Goal: Transaction & Acquisition: Purchase product/service

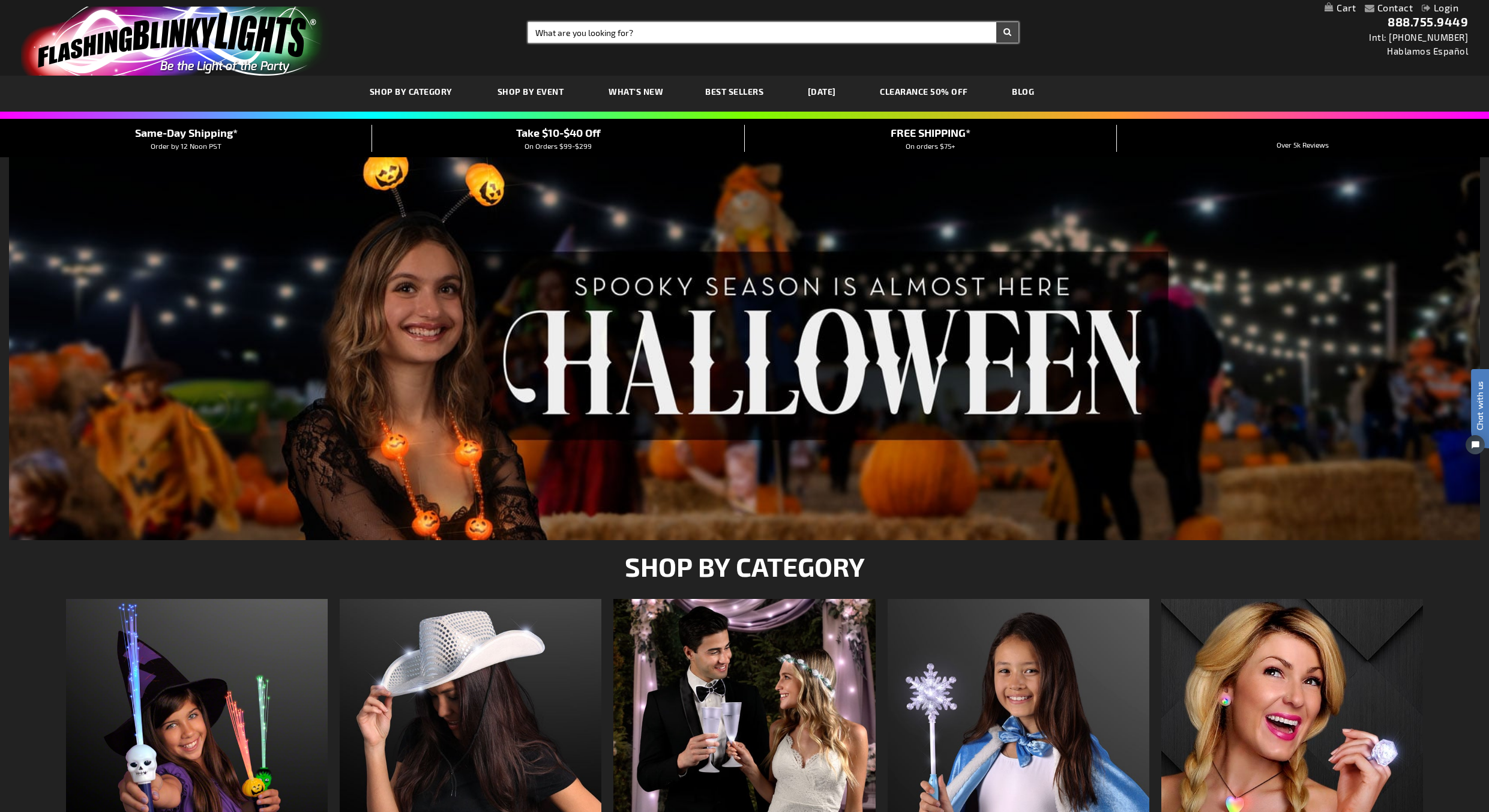
click at [643, 38] on input "Search" at bounding box center [773, 31] width 491 height 20
type input "12282"
click at [996, 22] on button "Search" at bounding box center [1006, 31] width 22 height 20
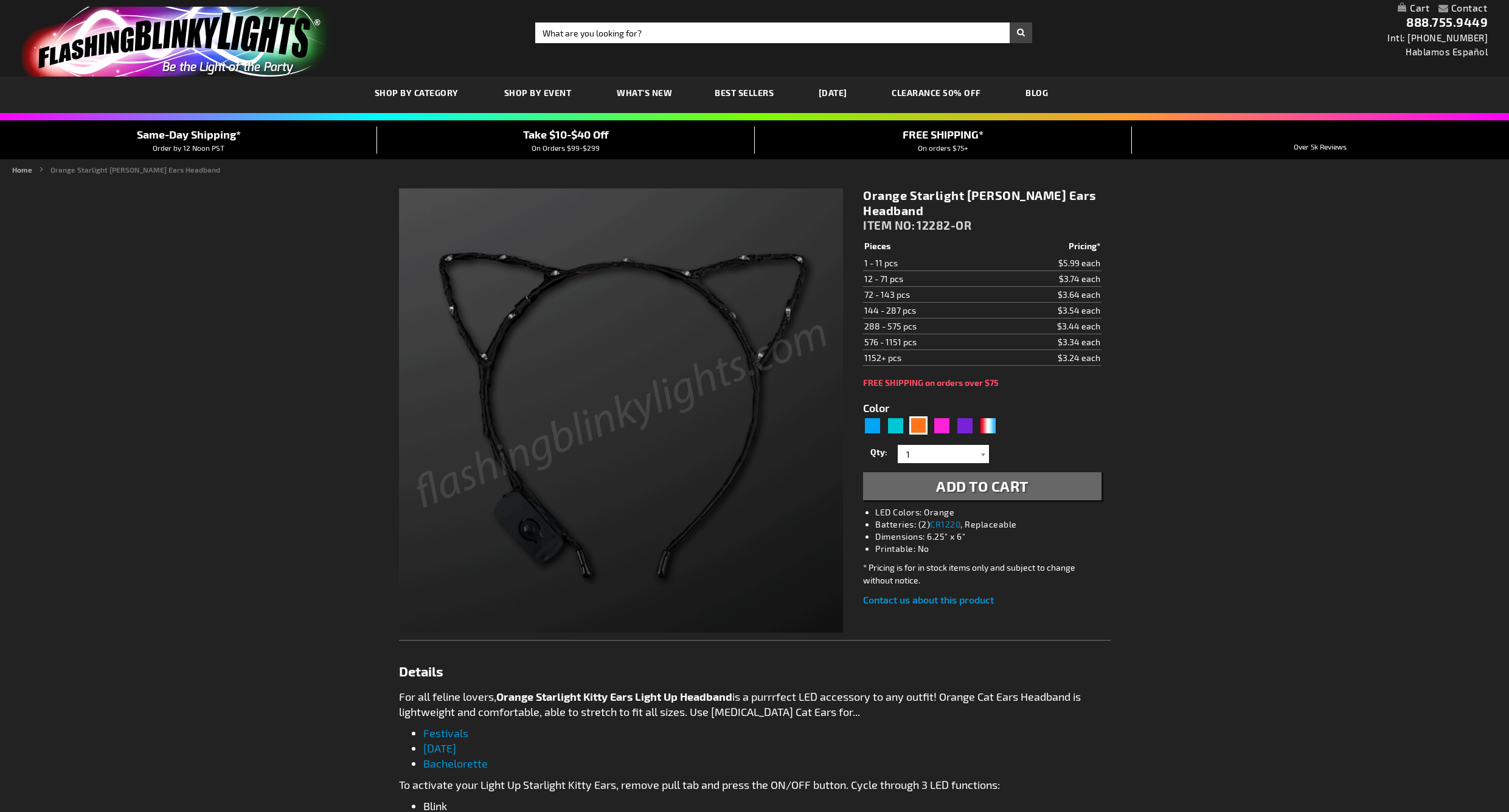
type input "5637"
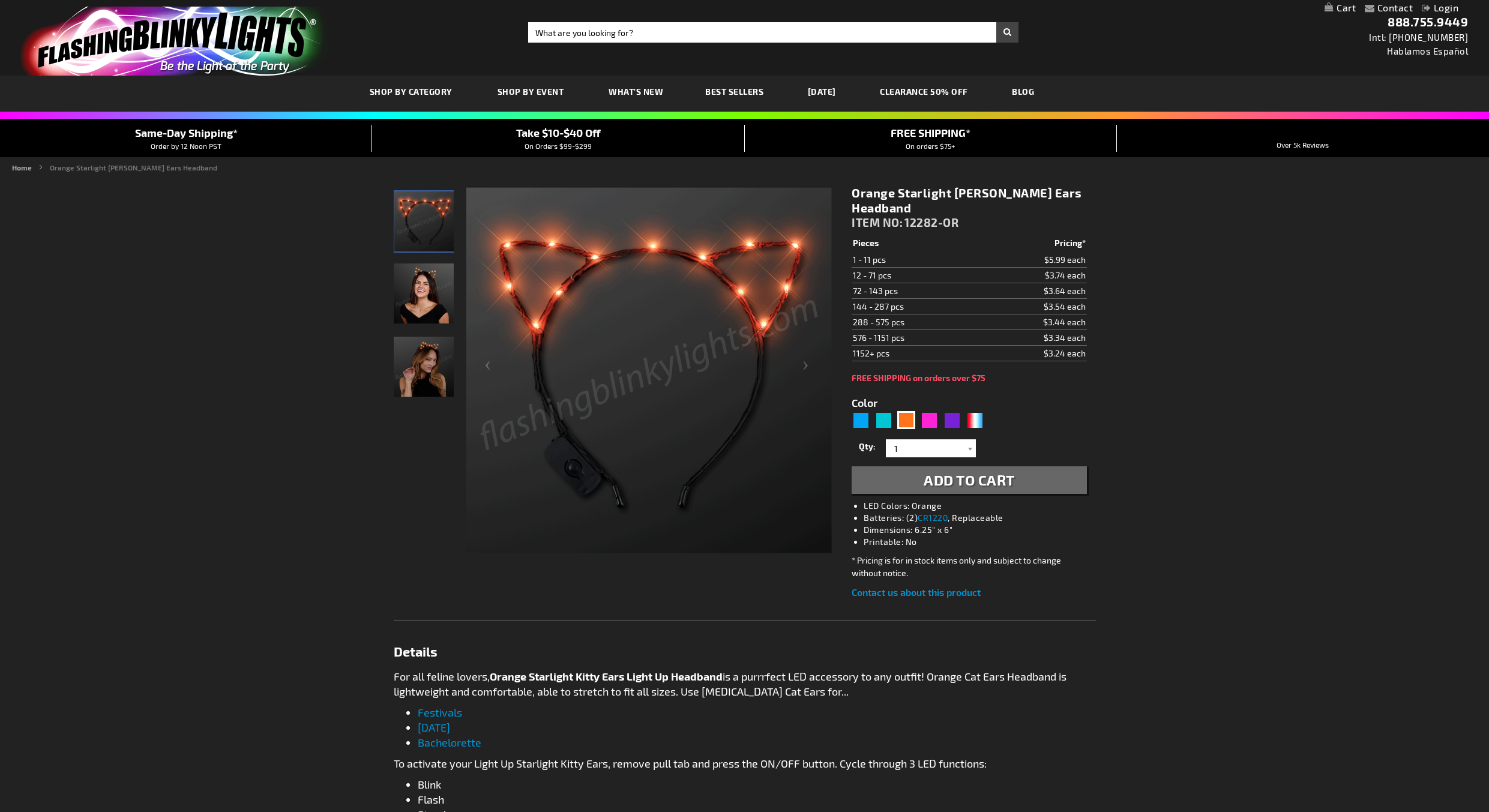
click at [411, 306] on img "Woman wearing Orange LED Starlight Cat Ear Headband" at bounding box center [423, 293] width 60 height 60
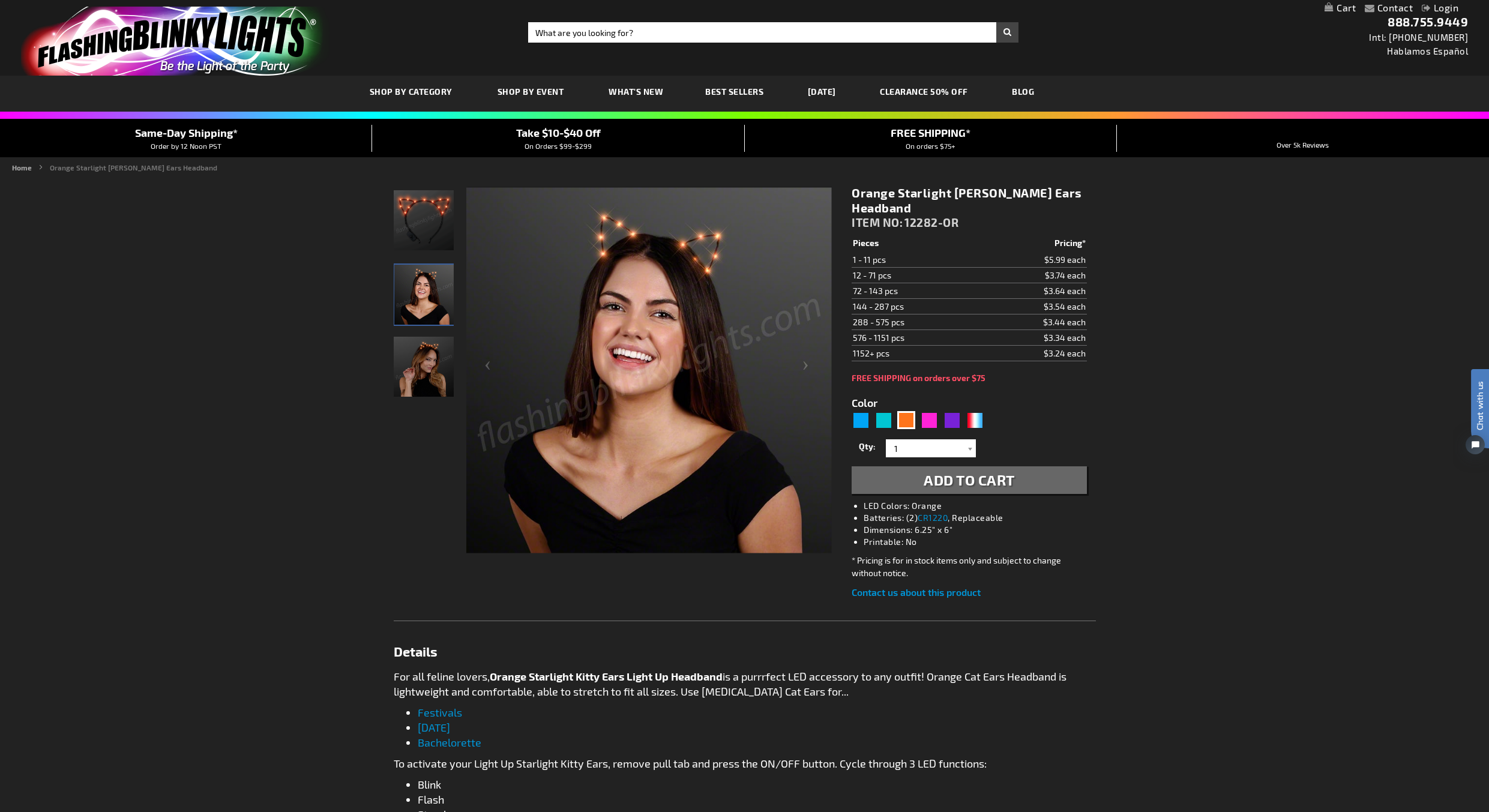
click at [402, 355] on img "Female wearing Orange LED Starlight Cat Ear Headband" at bounding box center [423, 366] width 60 height 60
